Goal: Use online tool/utility: Utilize a website feature to perform a specific function

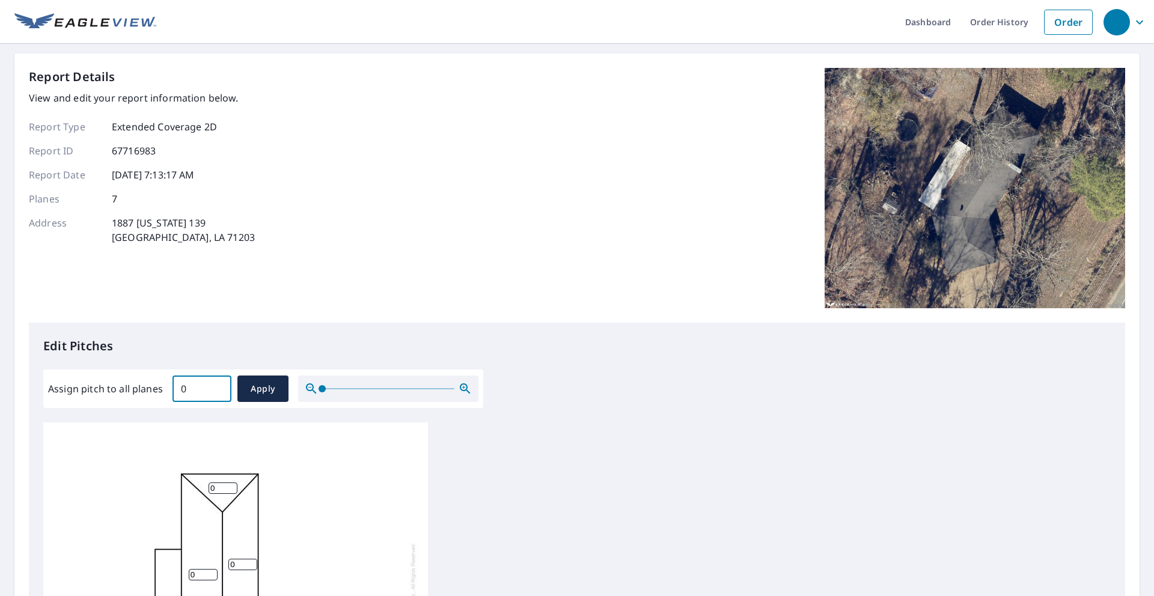
click at [218, 391] on input "0" at bounding box center [202, 389] width 59 height 34
click at [218, 386] on input "0.1" at bounding box center [202, 389] width 59 height 34
click at [218, 386] on input "0.2" at bounding box center [202, 389] width 59 height 34
click at [218, 386] on input "0.3" at bounding box center [202, 389] width 59 height 34
click at [218, 386] on input "0.4" at bounding box center [202, 389] width 59 height 34
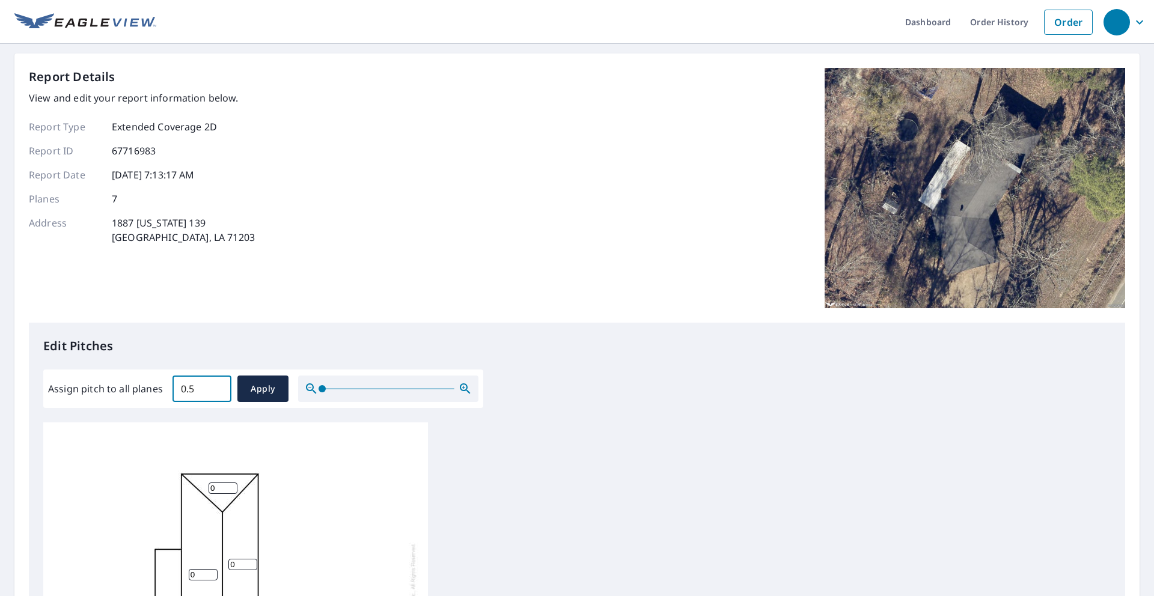
click at [218, 386] on input "0.5" at bounding box center [202, 389] width 59 height 34
click at [218, 386] on input "0.6" at bounding box center [202, 389] width 59 height 34
click at [156, 391] on div "Assign pitch to all planes 0.6 ​ Apply" at bounding box center [263, 389] width 430 height 26
type input "5"
click at [276, 390] on span "Apply" at bounding box center [263, 389] width 32 height 15
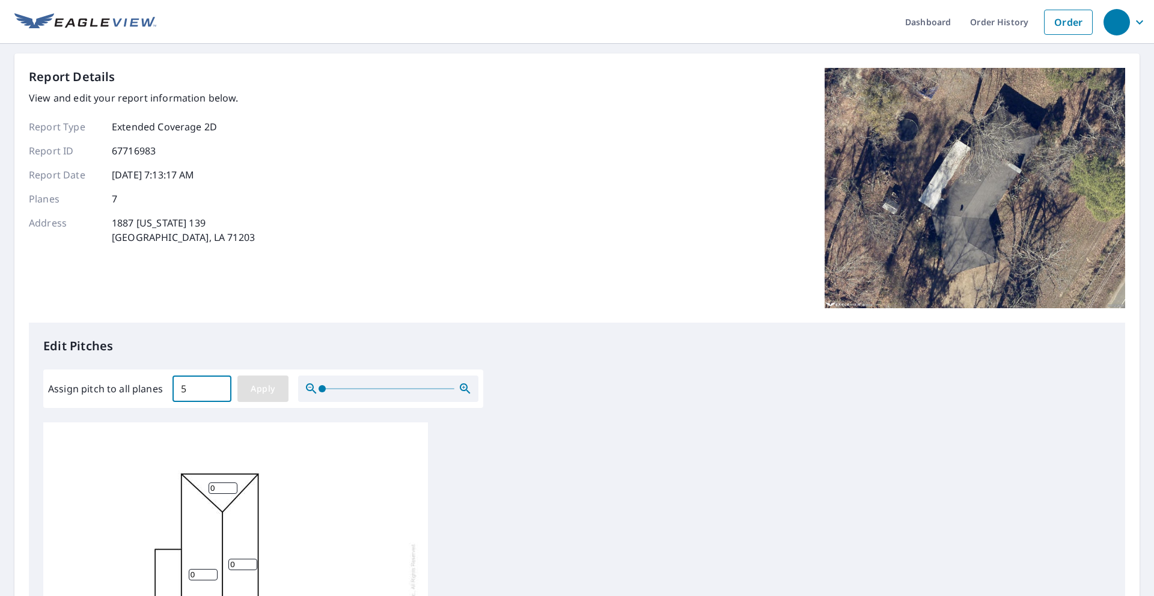
type input "5"
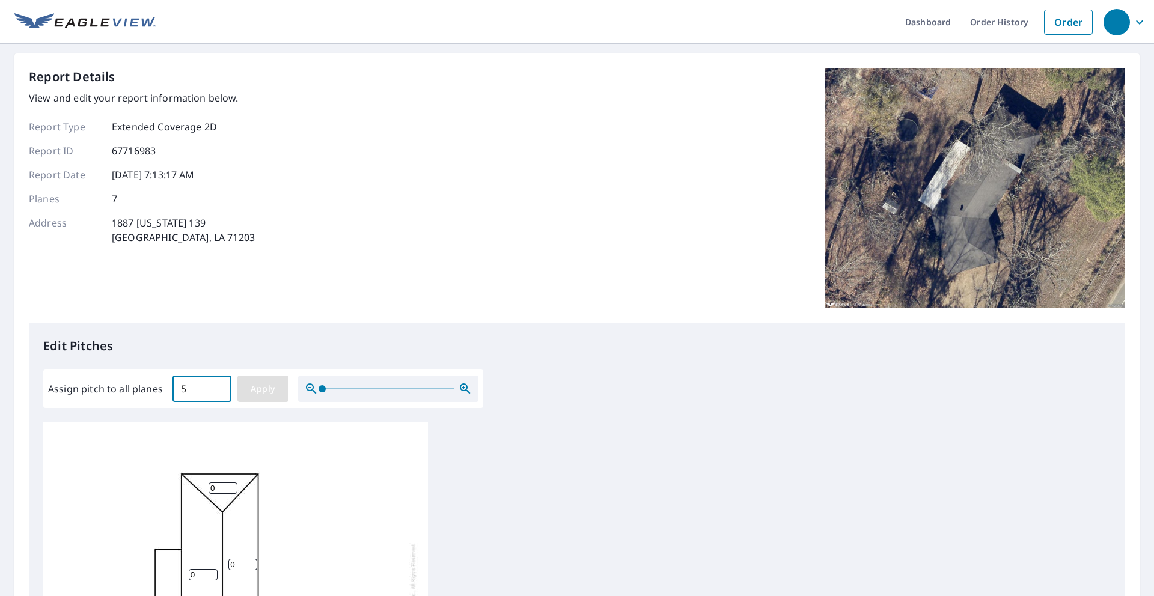
type input "5"
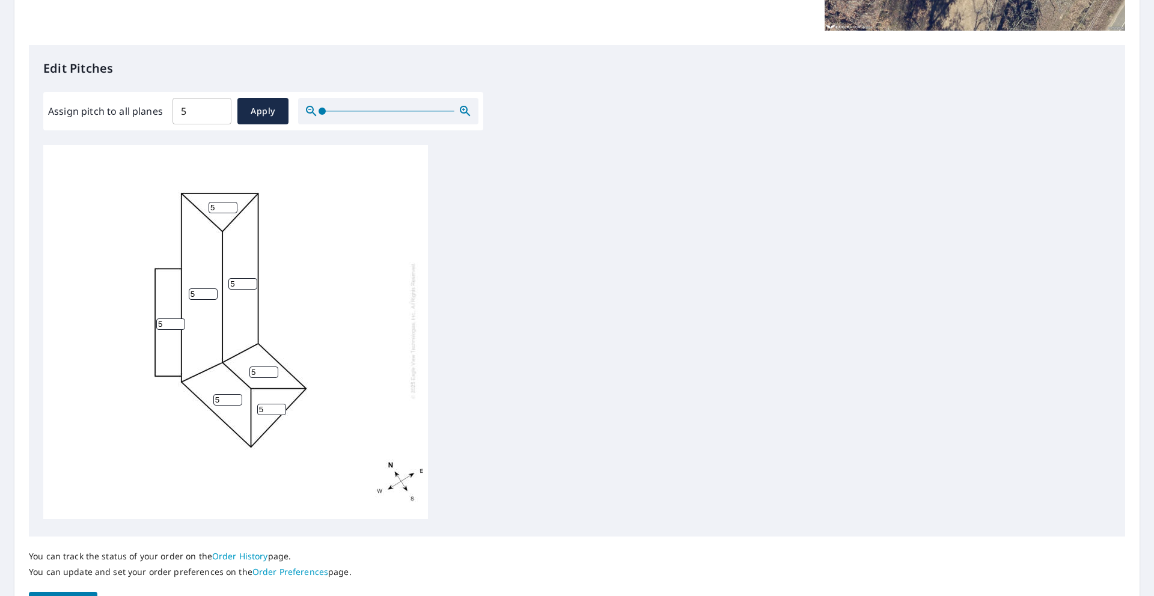
scroll to position [355, 0]
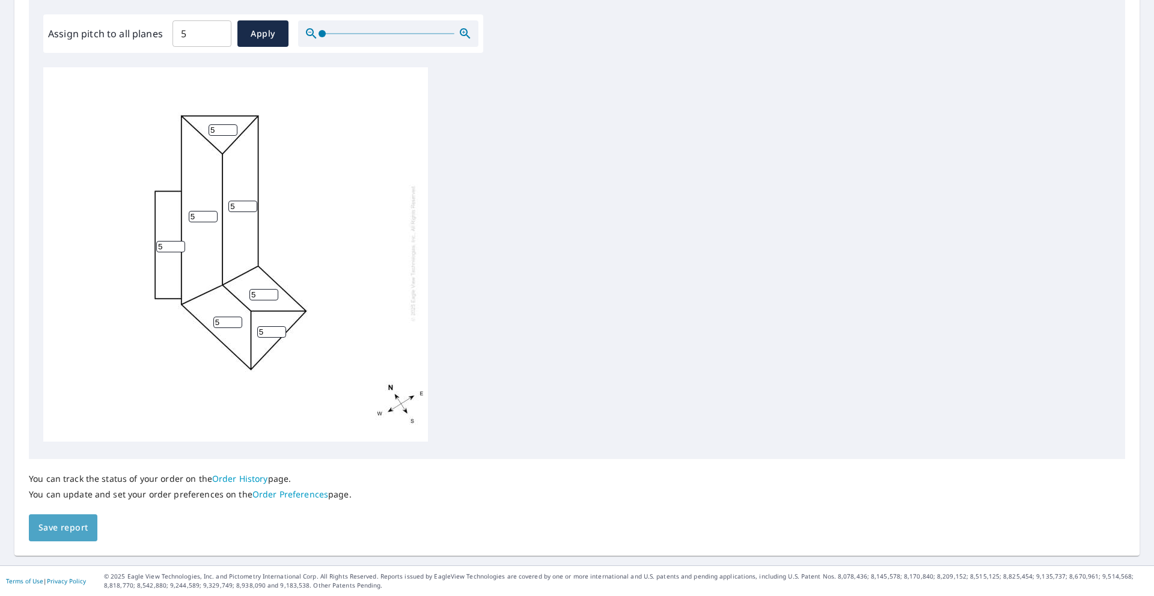
click at [83, 536] on button "Save report" at bounding box center [63, 528] width 69 height 27
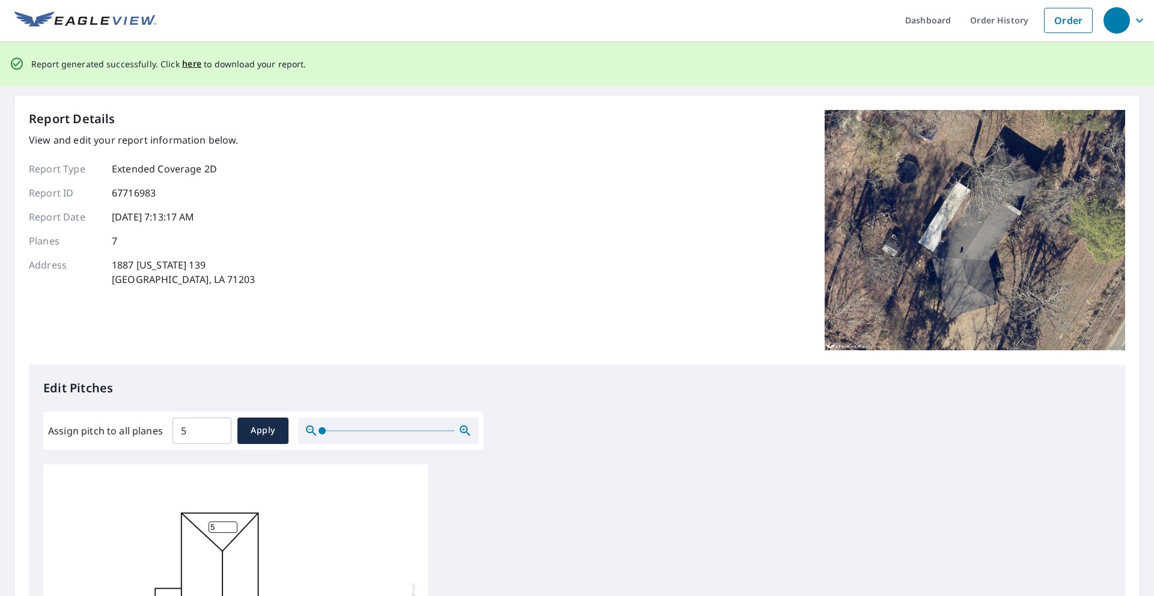
scroll to position [0, 0]
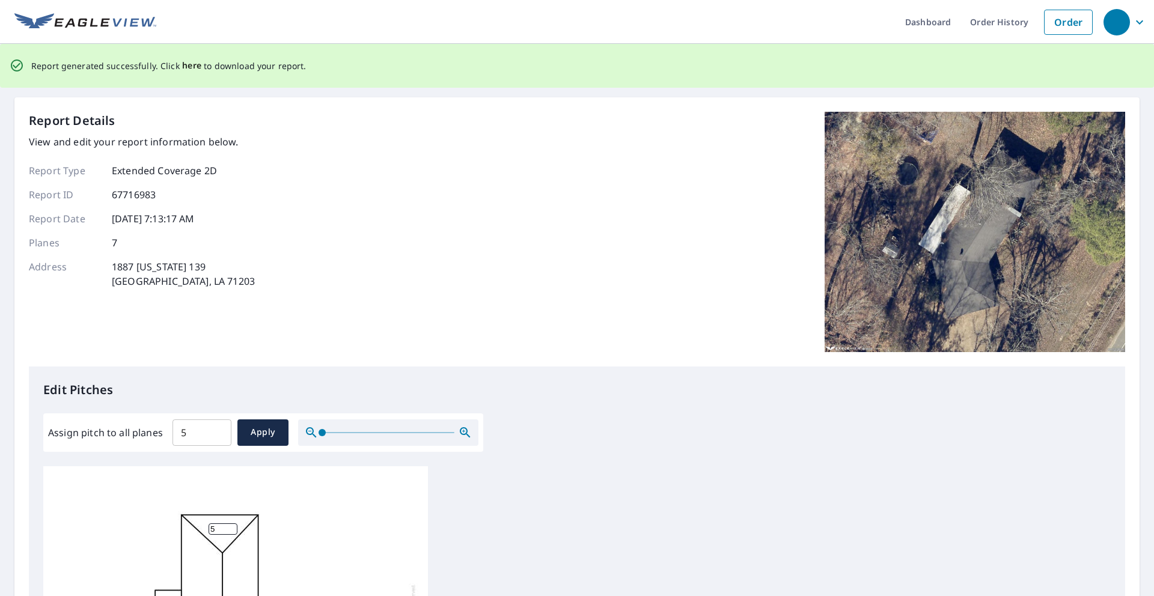
click at [194, 67] on span "here" at bounding box center [192, 65] width 20 height 15
